Goal: Task Accomplishment & Management: Use online tool/utility

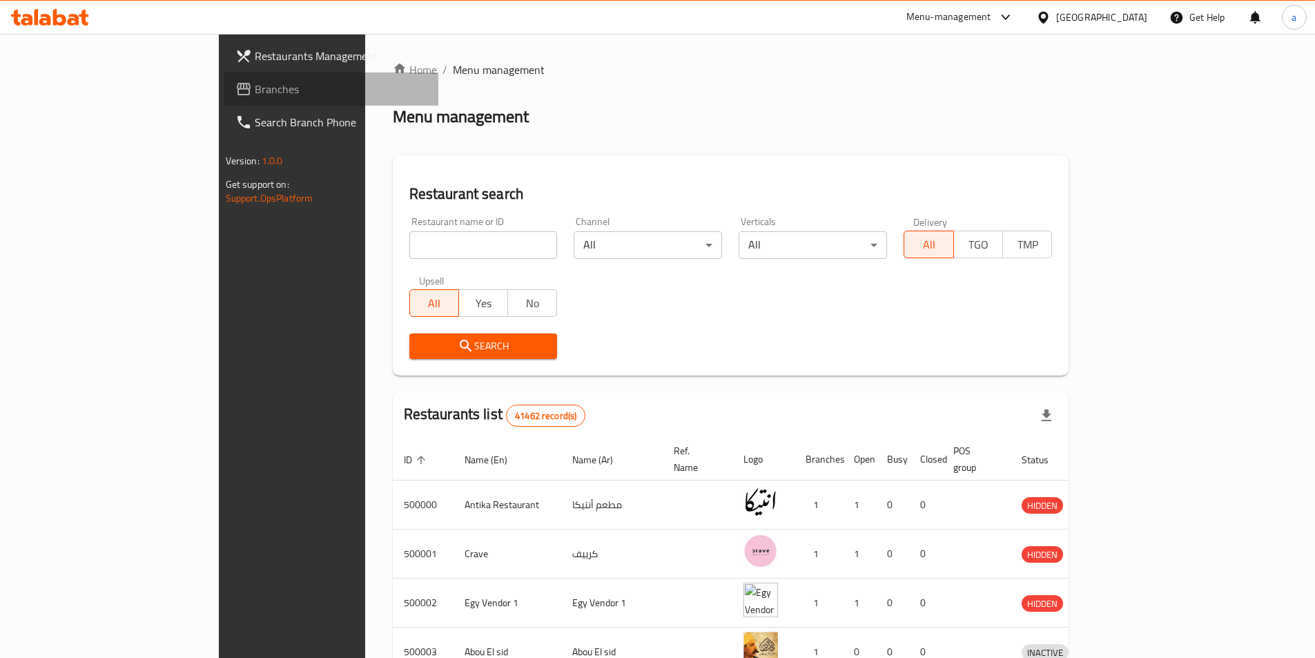
click at [255, 84] on span "Branches" at bounding box center [341, 89] width 173 height 17
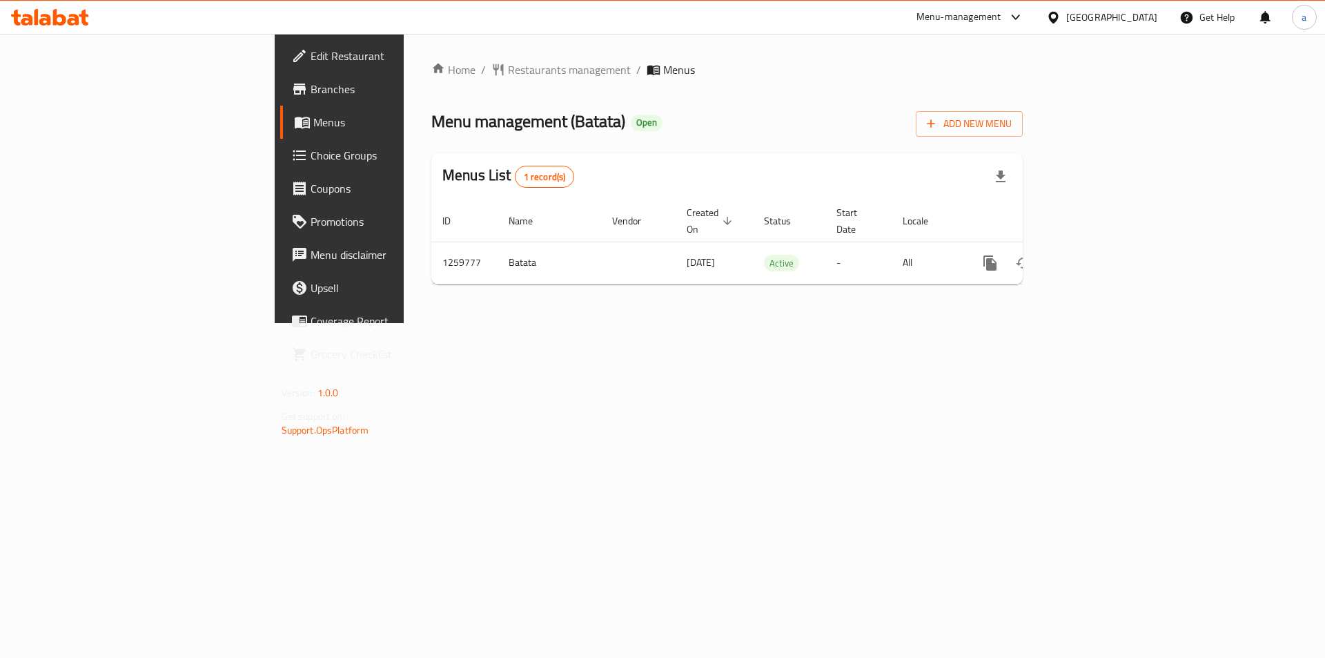
click at [311, 95] on span "Branches" at bounding box center [398, 89] width 175 height 17
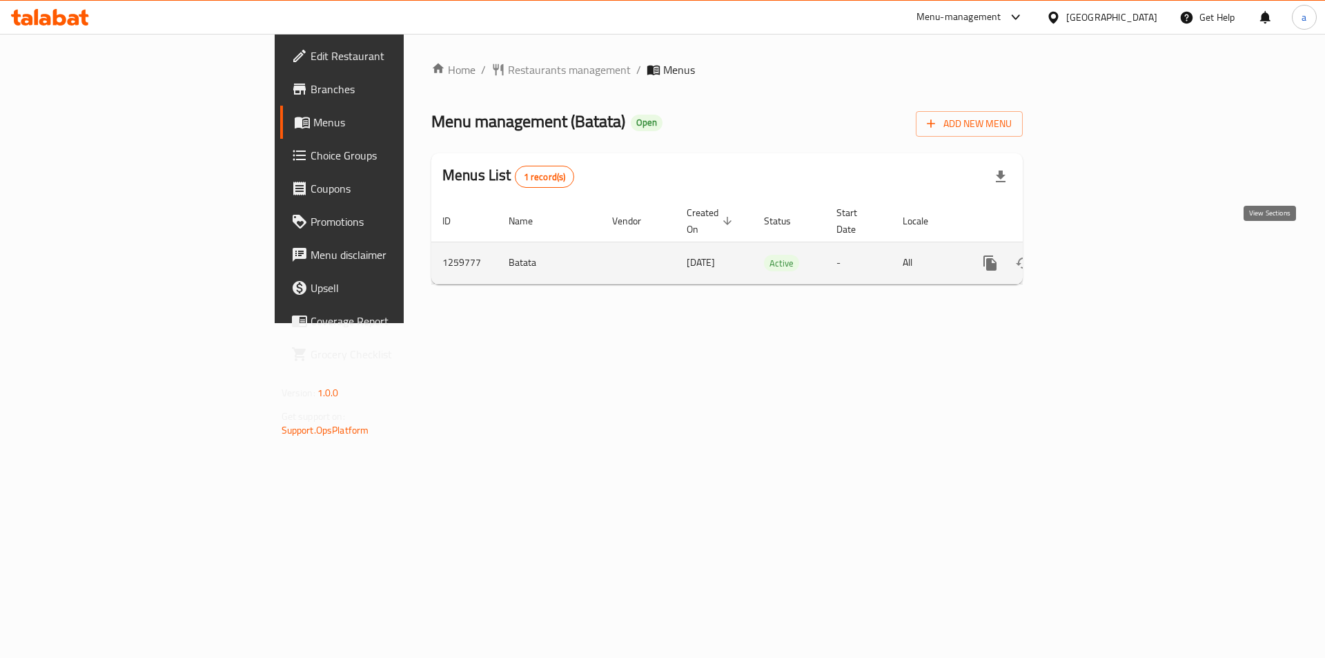
click at [1106, 246] on link "enhanced table" at bounding box center [1089, 262] width 33 height 33
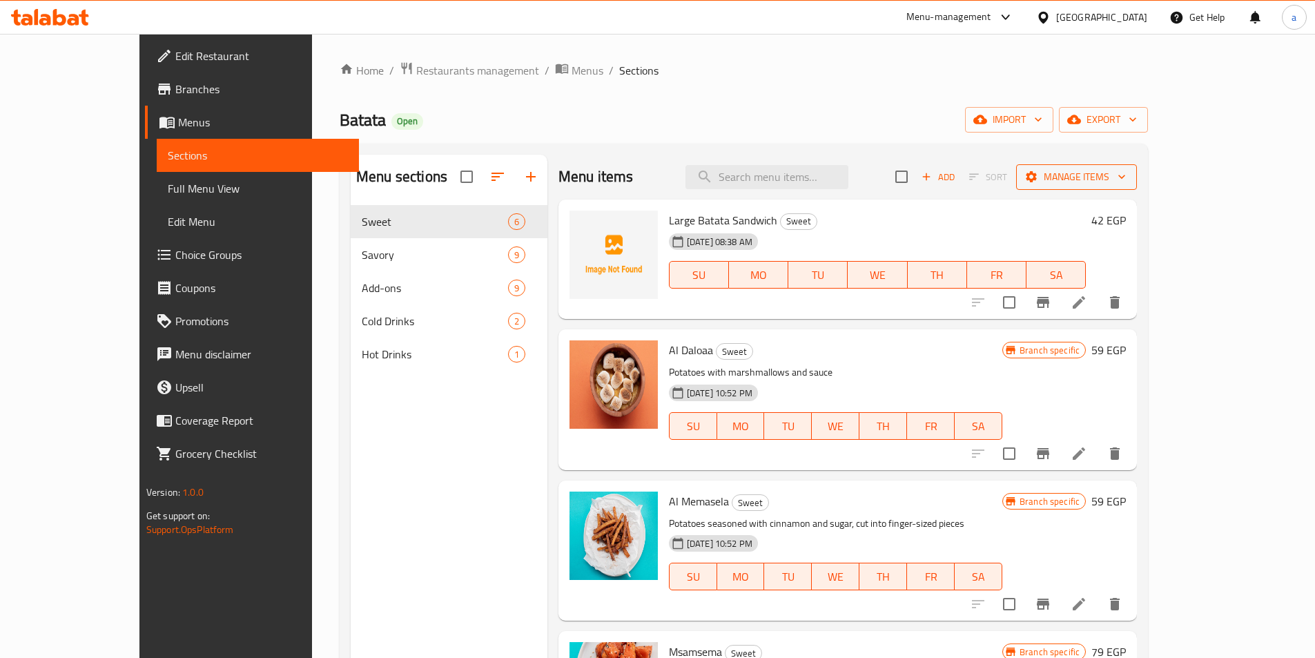
click at [1126, 170] on span "Manage items" at bounding box center [1076, 176] width 99 height 17
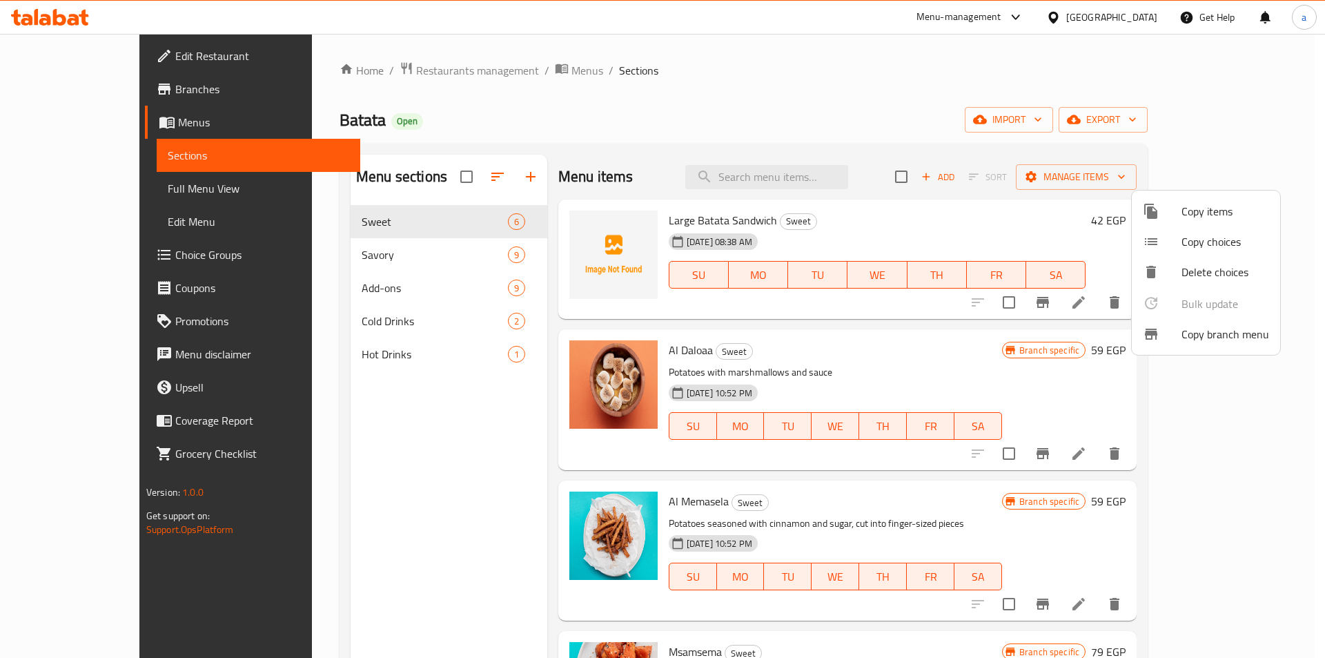
click at [1197, 333] on span "Copy branch menu" at bounding box center [1225, 334] width 88 height 17
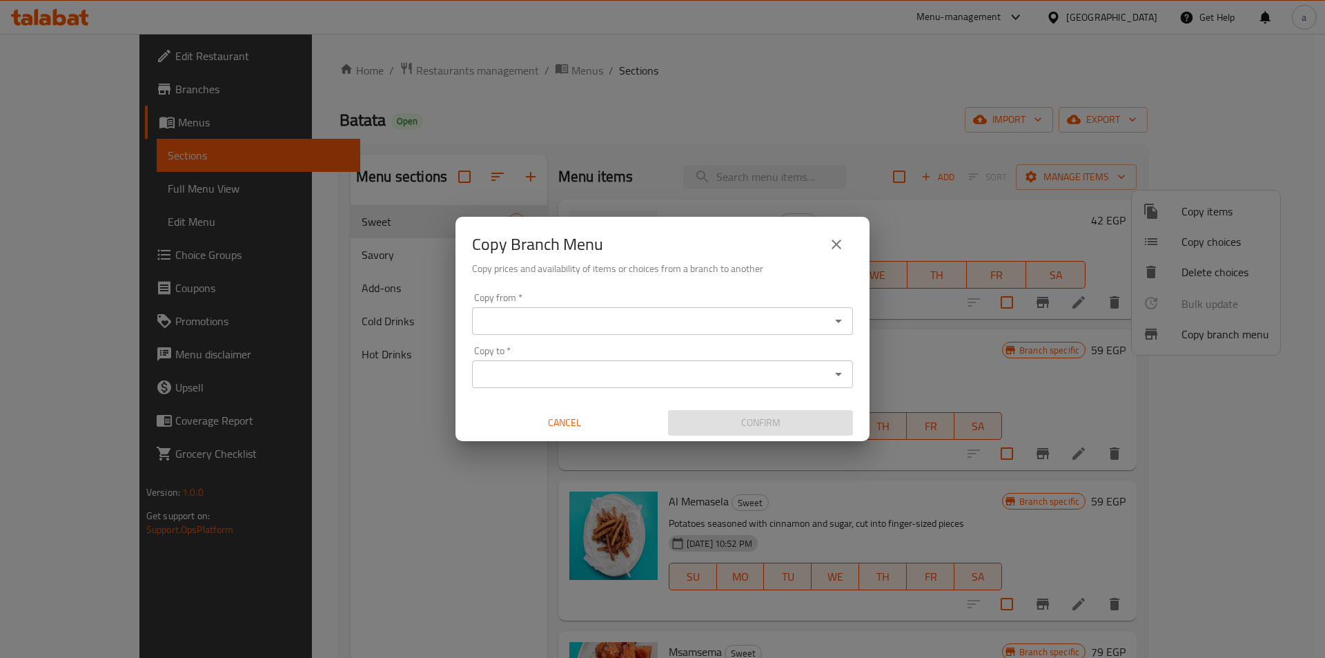
click at [826, 319] on div "Copy from *" at bounding box center [662, 321] width 381 height 28
click at [842, 320] on icon "Open" at bounding box center [838, 321] width 7 height 3
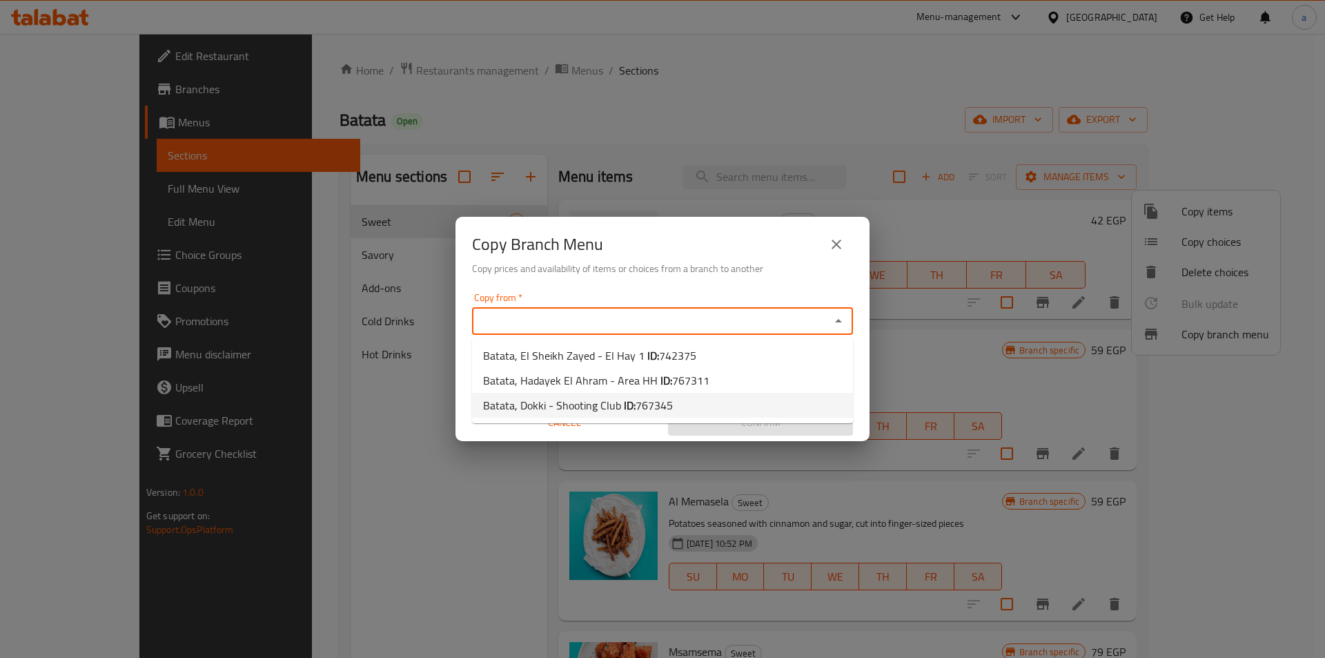
click at [690, 401] on li "Batata, Dokki - Shooting Club ID: 767345" at bounding box center [662, 405] width 381 height 25
type input "Batata, Dokki - Shooting Club"
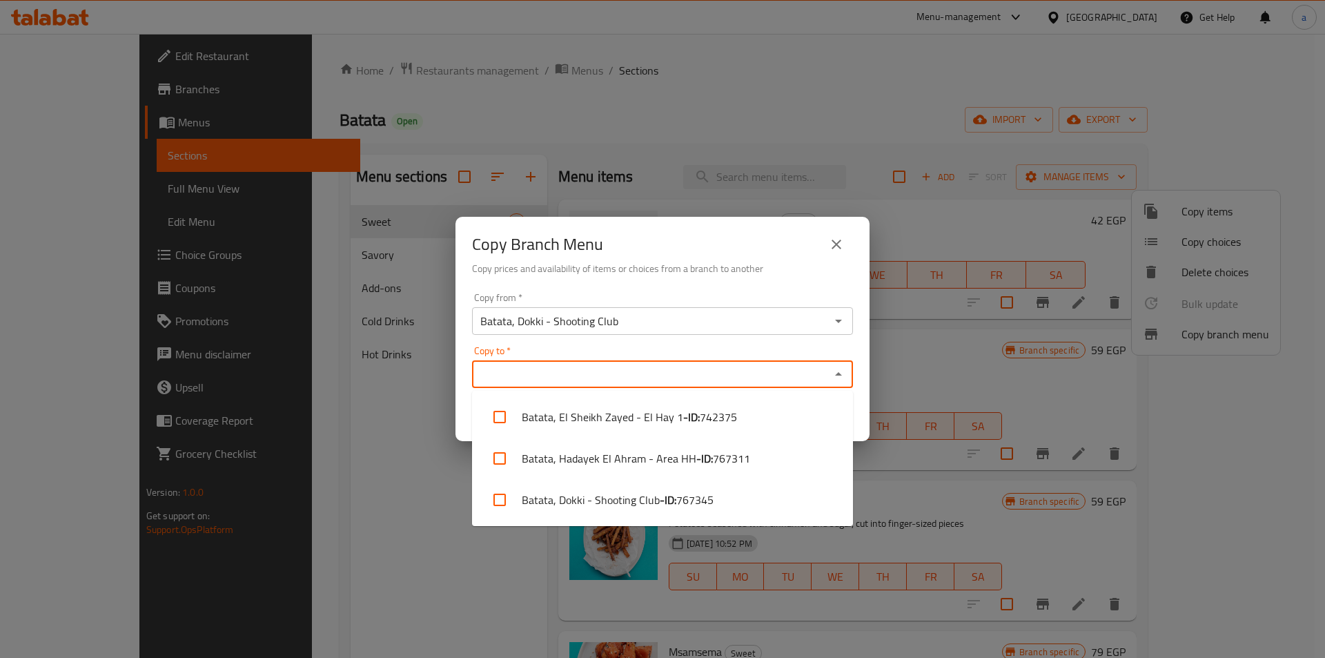
click at [704, 377] on input "Copy to   *" at bounding box center [651, 373] width 350 height 19
click at [703, 453] on b "- ID:" at bounding box center [704, 458] width 17 height 17
checkbox input "true"
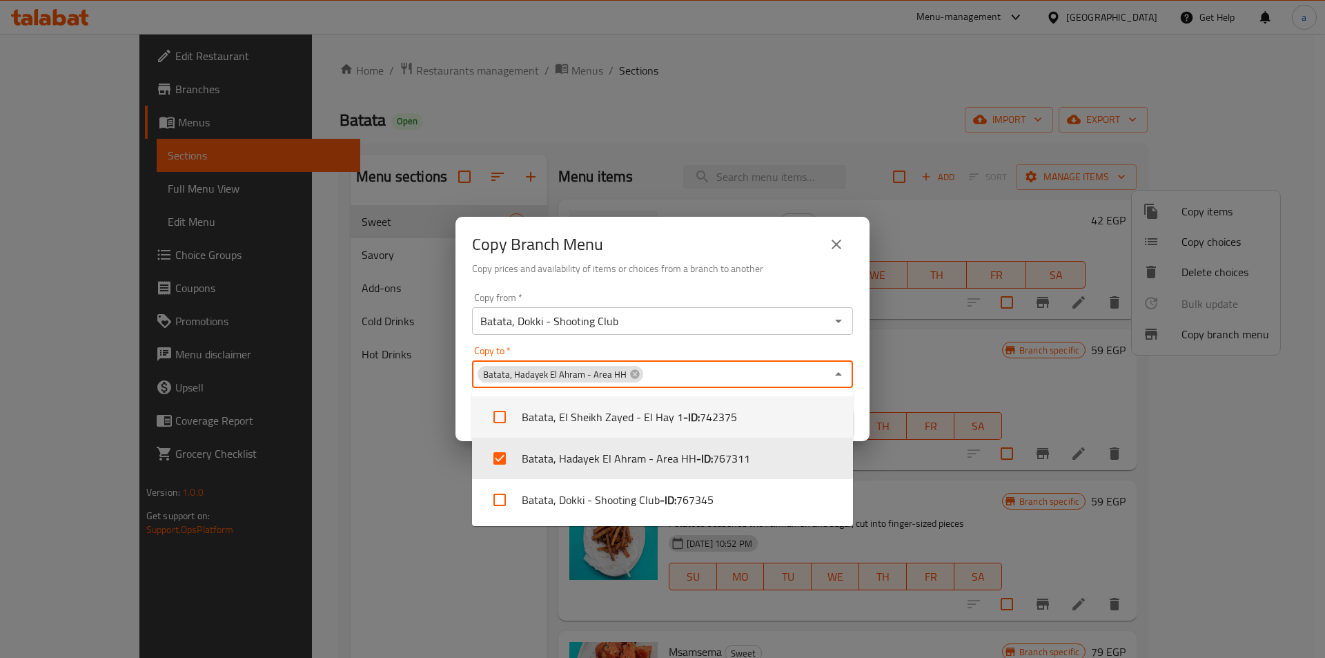
click at [893, 379] on div "Copy Branch Menu Copy prices and availability of items or choices from a branch…" at bounding box center [662, 329] width 1325 height 658
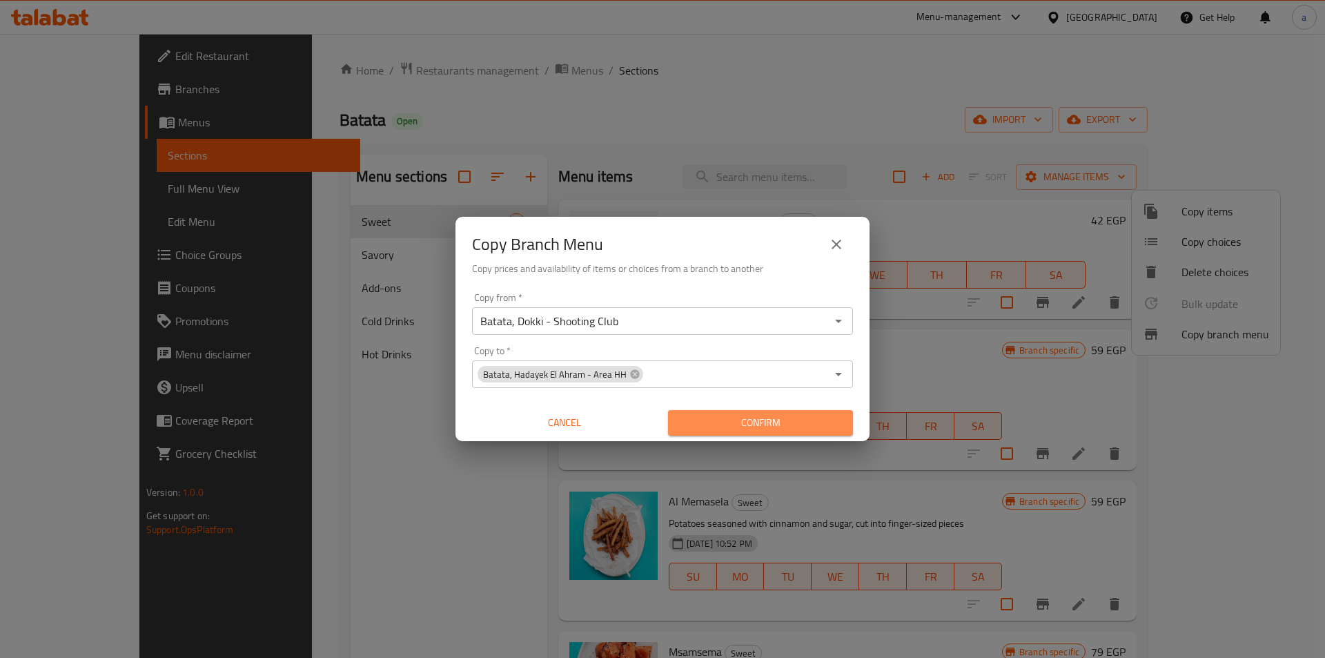
click at [803, 426] on span "Confirm" at bounding box center [760, 422] width 163 height 17
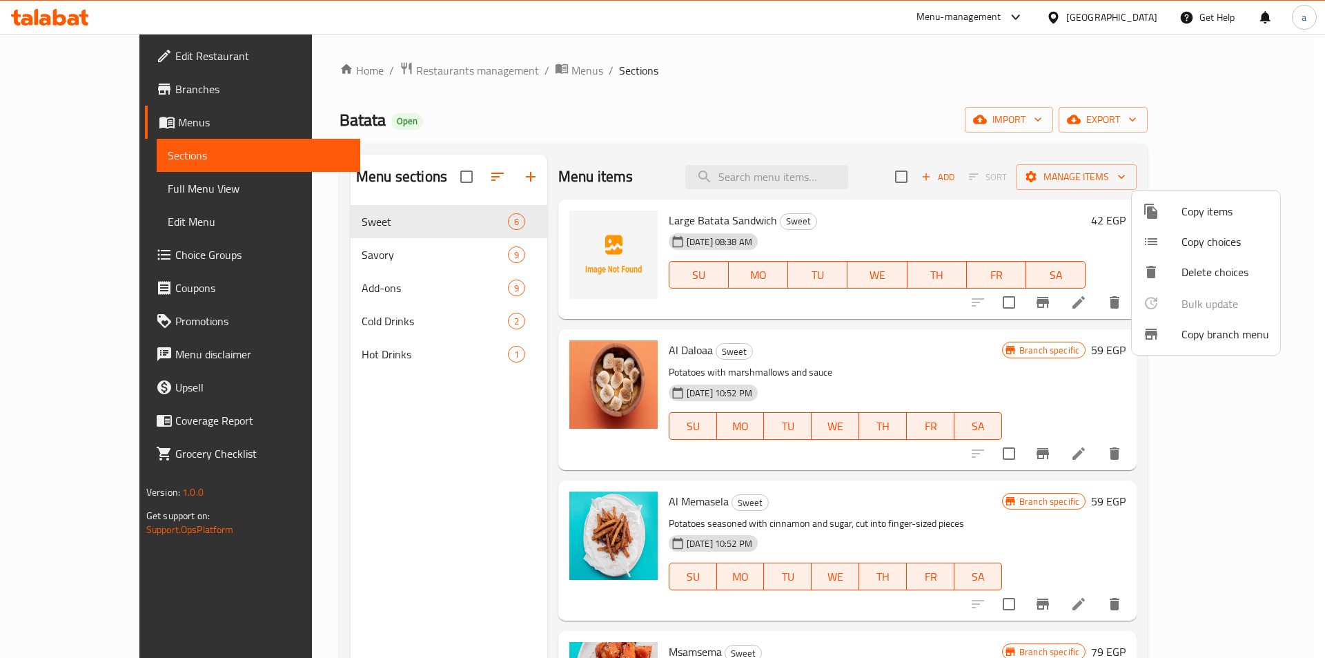
click at [112, 86] on div at bounding box center [662, 329] width 1325 height 658
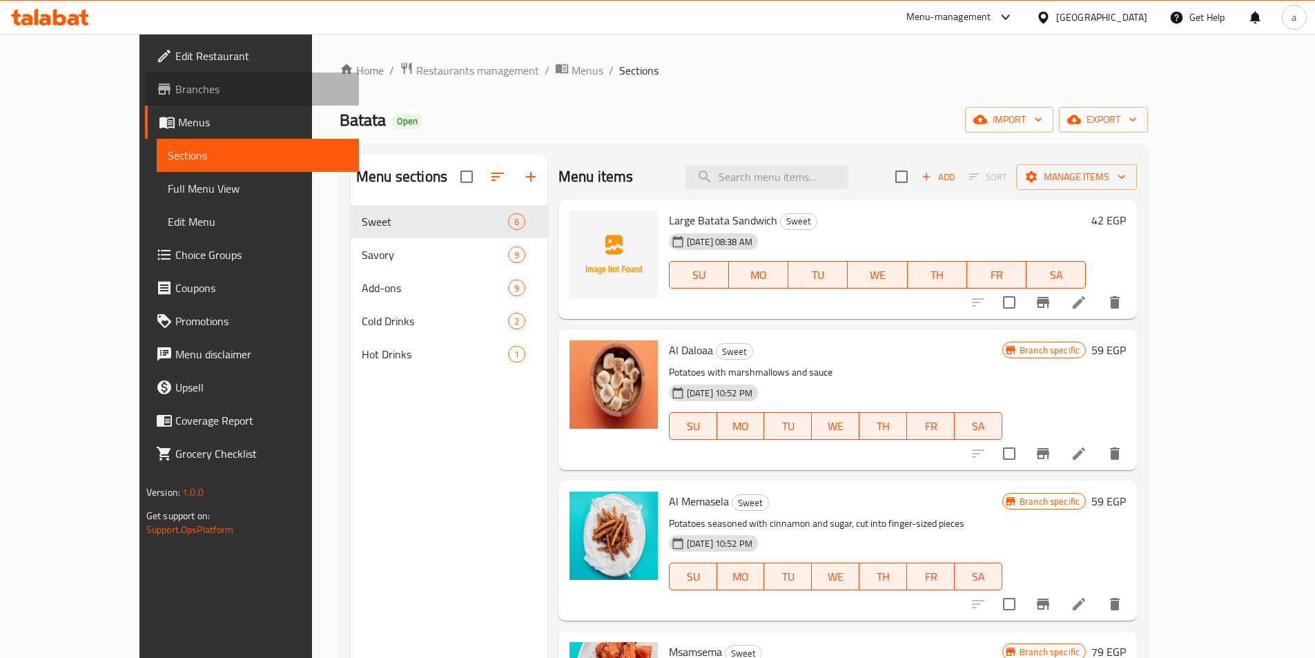
click at [175, 86] on span "Branches" at bounding box center [261, 89] width 173 height 17
